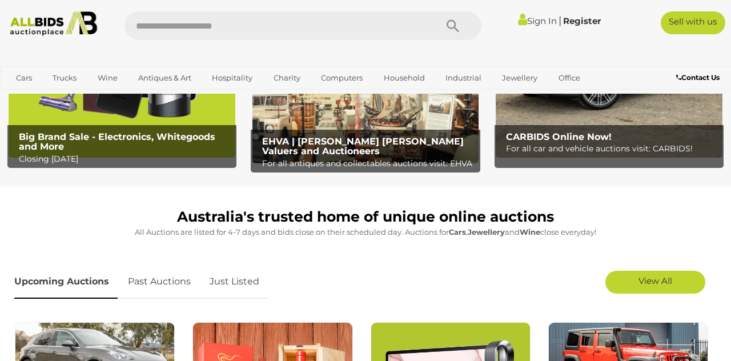
scroll to position [168, 0]
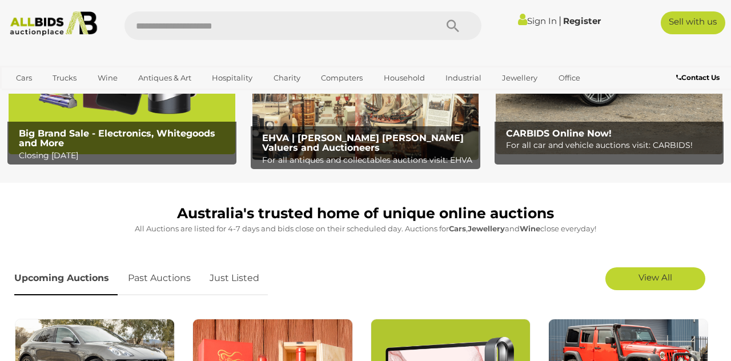
click at [651, 276] on span "View All" at bounding box center [655, 277] width 34 height 11
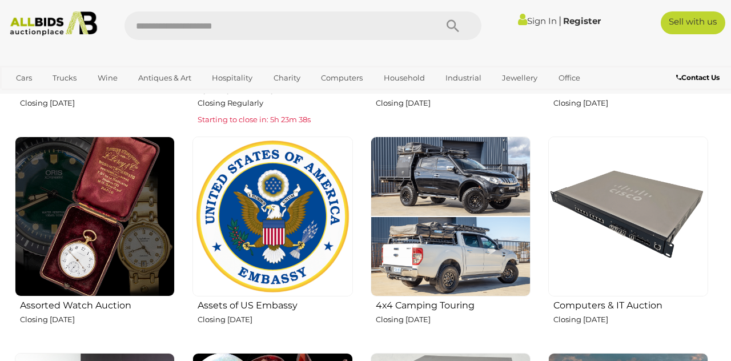
scroll to position [1023, 0]
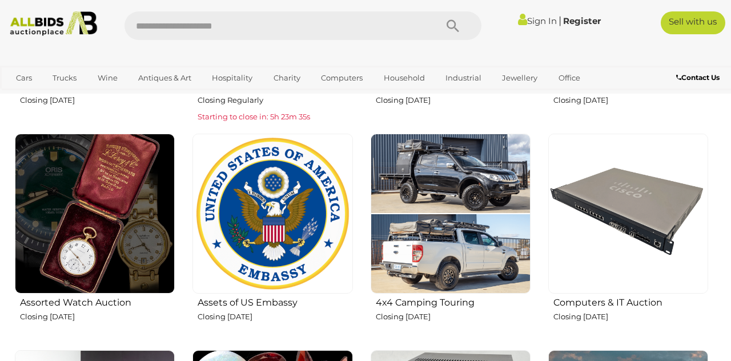
click at [284, 235] on img at bounding box center [272, 214] width 160 height 160
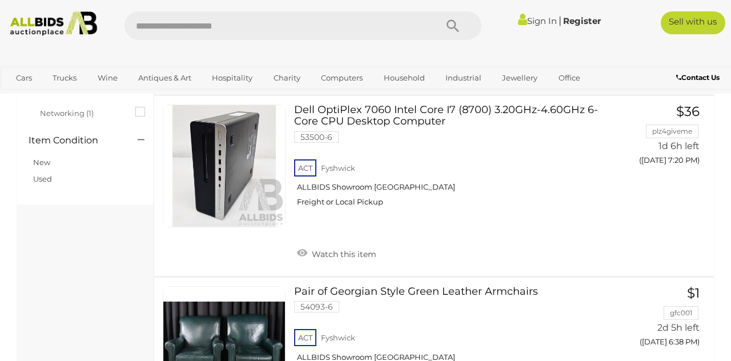
scroll to position [319, 0]
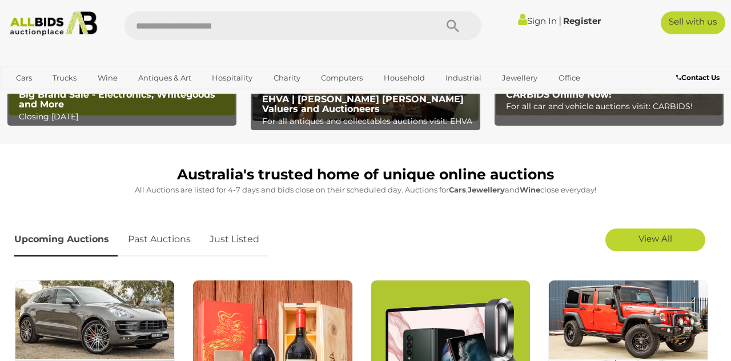
scroll to position [208, 0]
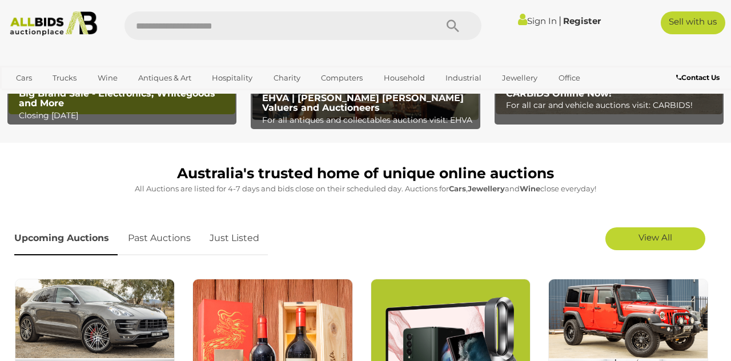
click at [651, 233] on span "View All" at bounding box center [655, 237] width 34 height 11
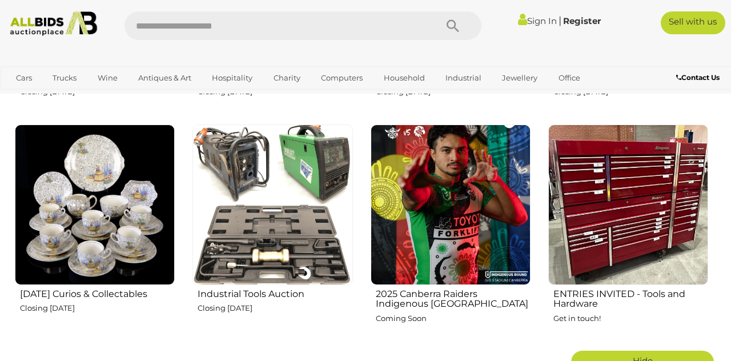
scroll to position [1676, 0]
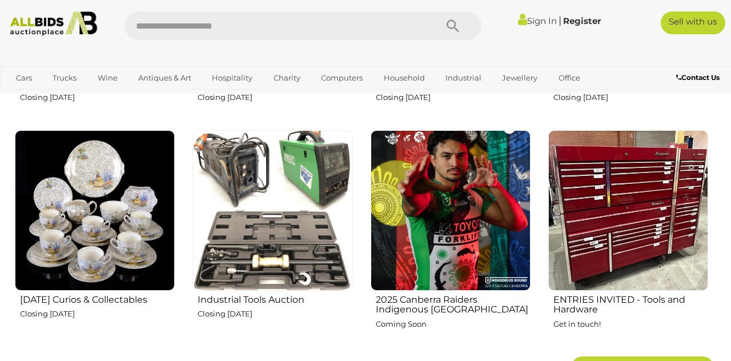
click at [445, 199] on img at bounding box center [451, 210] width 160 height 160
